Goal: Information Seeking & Learning: Learn about a topic

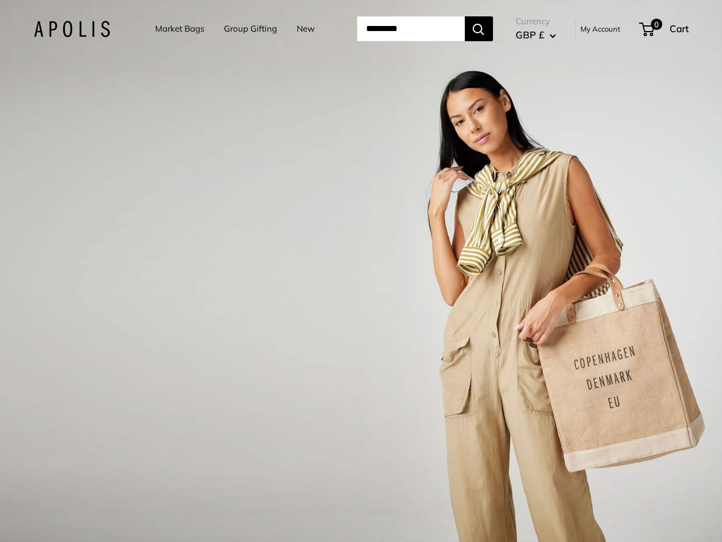
click at [361, 29] on input "Search..." at bounding box center [411, 28] width 108 height 25
click at [425, 29] on input "Search..." at bounding box center [411, 28] width 108 height 25
click at [361, 271] on div "1 / 3" at bounding box center [361, 271] width 722 height 542
